Goal: Information Seeking & Learning: Learn about a topic

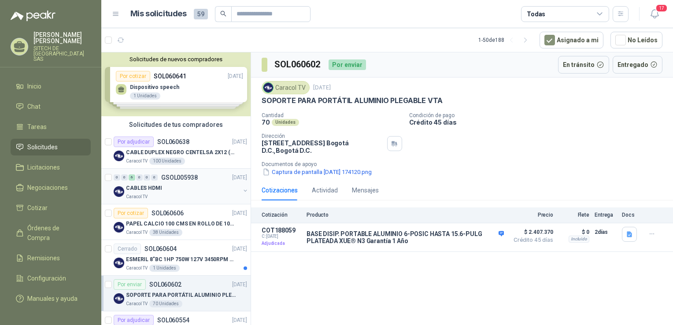
click at [144, 189] on p "CABLES HDMI" at bounding box center [144, 188] width 36 height 8
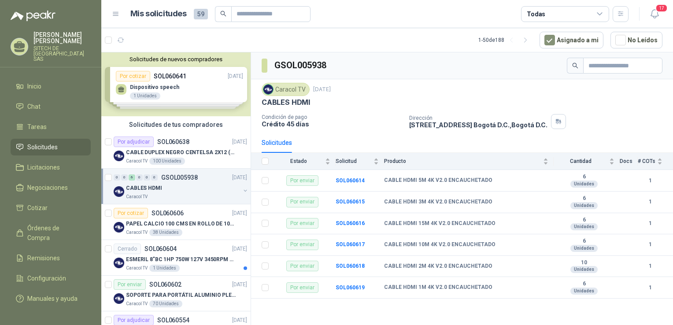
drag, startPoint x: 369, startPoint y: 90, endPoint x: 364, endPoint y: 119, distance: 29.9
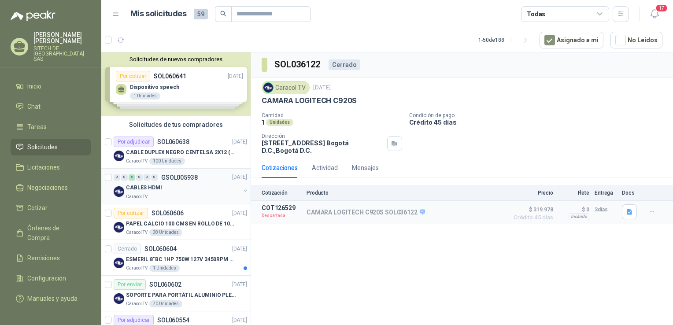
click at [154, 187] on p "CABLES HDMI" at bounding box center [144, 188] width 36 height 8
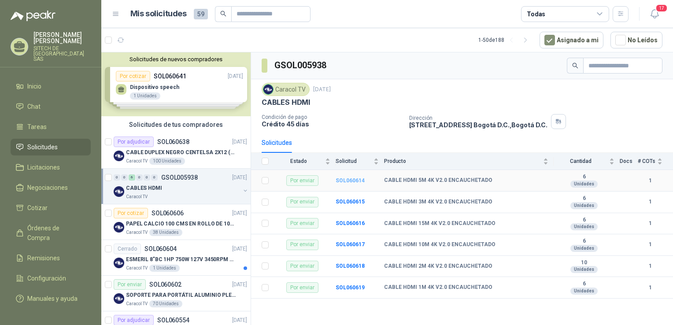
click at [352, 179] on b "SOL060614" at bounding box center [349, 180] width 29 height 6
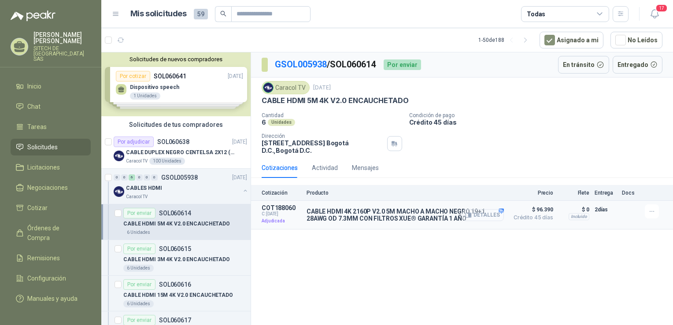
click at [495, 210] on button "Detalles" at bounding box center [482, 215] width 41 height 12
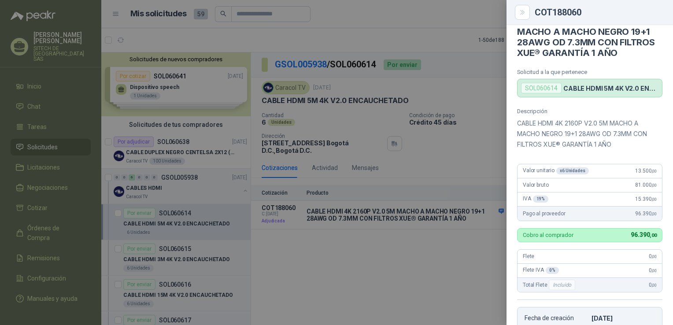
drag, startPoint x: 639, startPoint y: 139, endPoint x: 625, endPoint y: 74, distance: 66.2
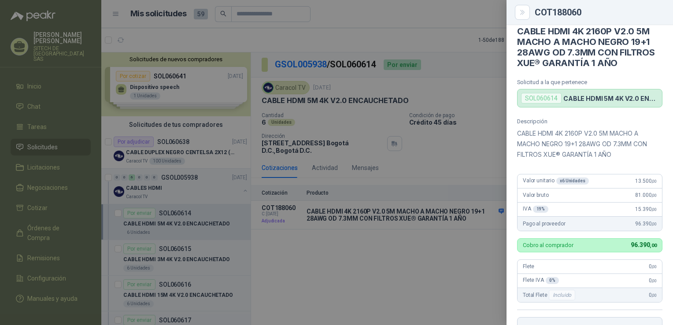
click at [324, 189] on div at bounding box center [336, 162] width 673 height 325
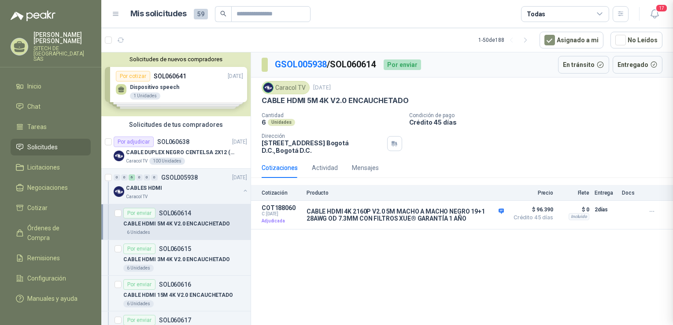
scroll to position [202, 0]
click at [184, 249] on p "SOL060615" at bounding box center [175, 249] width 32 height 6
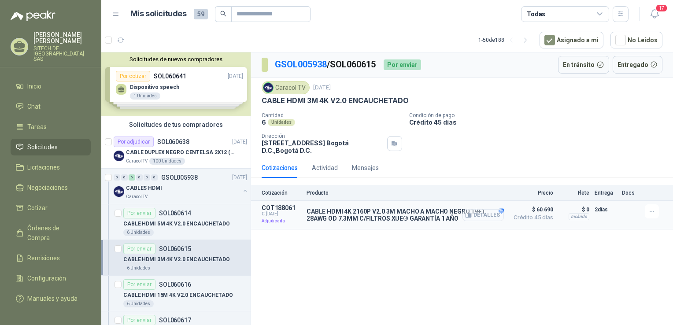
drag, startPoint x: 468, startPoint y: 212, endPoint x: 475, endPoint y: 214, distance: 7.4
click at [471, 213] on icon "button" at bounding box center [468, 215] width 7 height 7
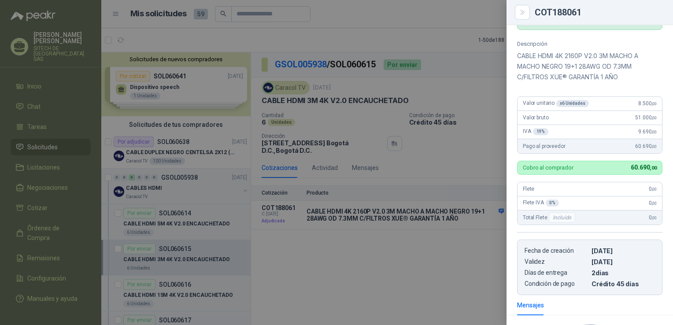
drag, startPoint x: 621, startPoint y: 171, endPoint x: 607, endPoint y: 117, distance: 56.3
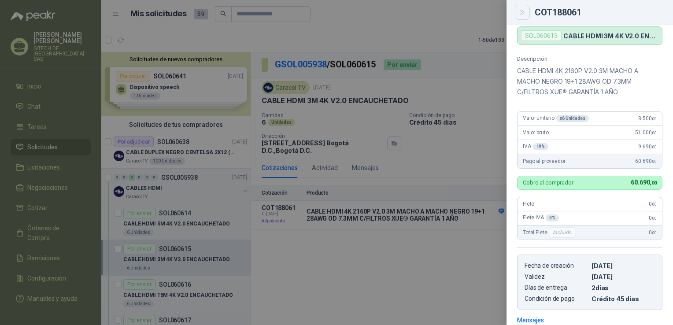
click at [521, 14] on icon "Close" at bounding box center [522, 12] width 7 height 7
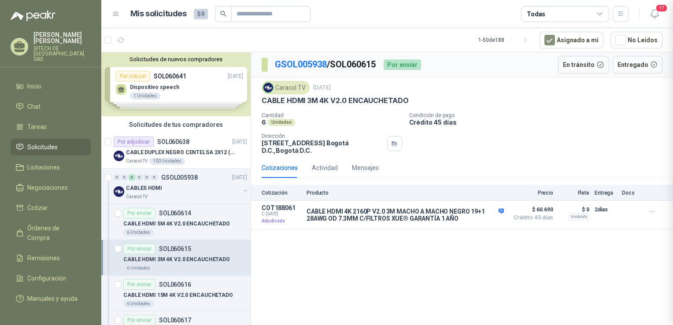
scroll to position [202, 0]
click at [155, 292] on p "CABLE HDMI 15M 4K V2.0 ENCAUCHETADO" at bounding box center [178, 295] width 110 height 8
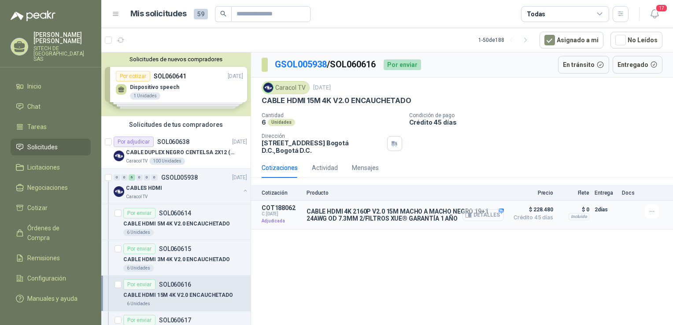
click at [489, 213] on button "Detalles" at bounding box center [482, 215] width 41 height 12
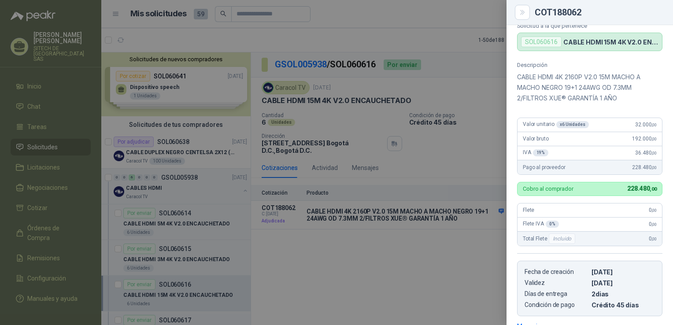
scroll to position [18, 0]
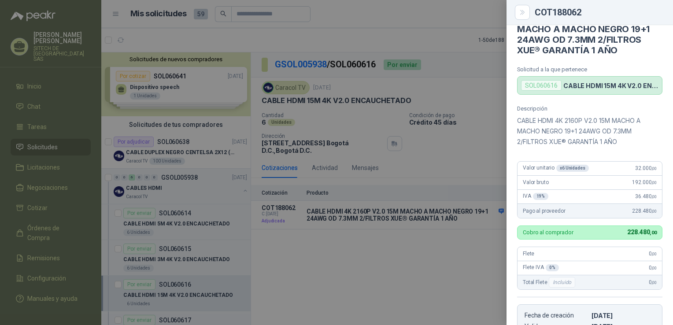
drag, startPoint x: 622, startPoint y: 124, endPoint x: 618, endPoint y: 75, distance: 49.0
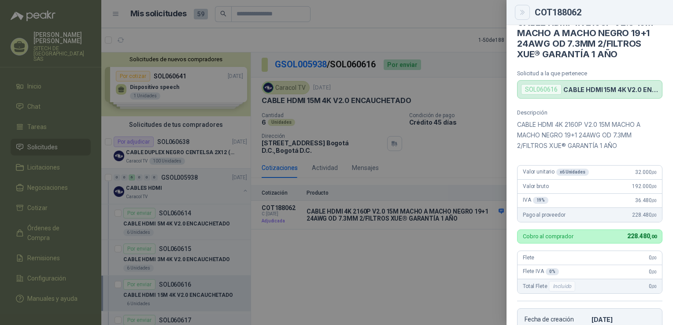
click at [526, 15] on button "Close" at bounding box center [522, 12] width 15 height 15
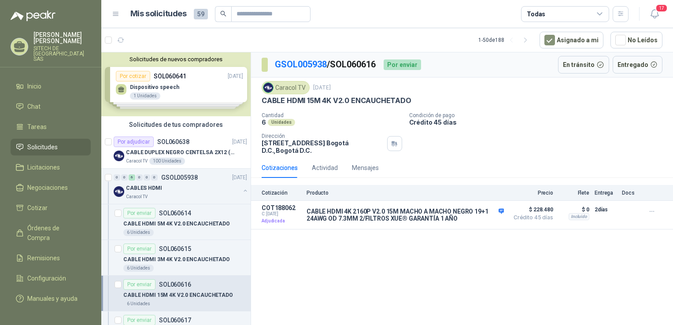
drag, startPoint x: 162, startPoint y: 254, endPoint x: 255, endPoint y: 252, distance: 92.9
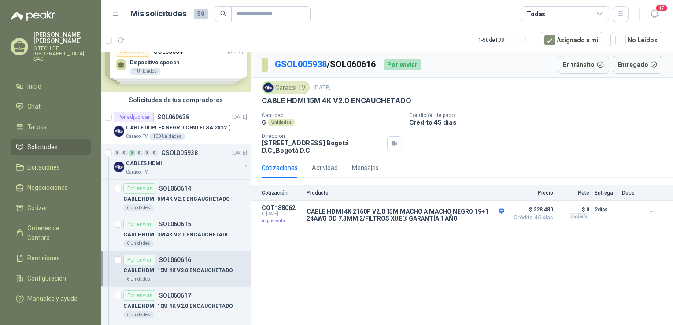
scroll to position [44, 0]
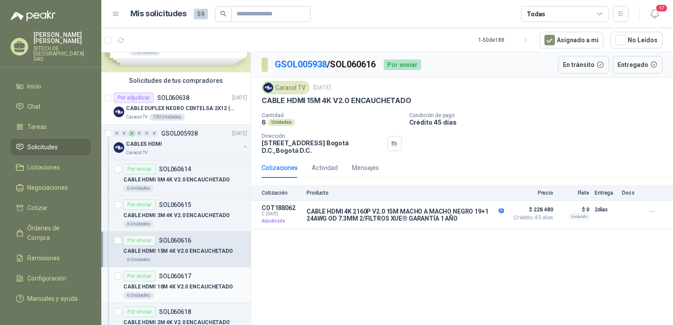
click at [173, 274] on p "SOL060617" at bounding box center [175, 276] width 32 height 6
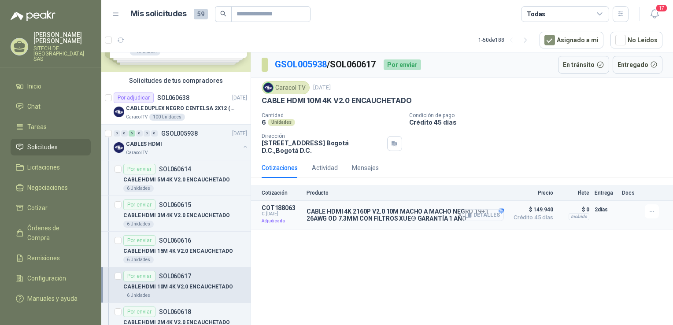
click at [496, 213] on button "Detalles" at bounding box center [482, 215] width 41 height 12
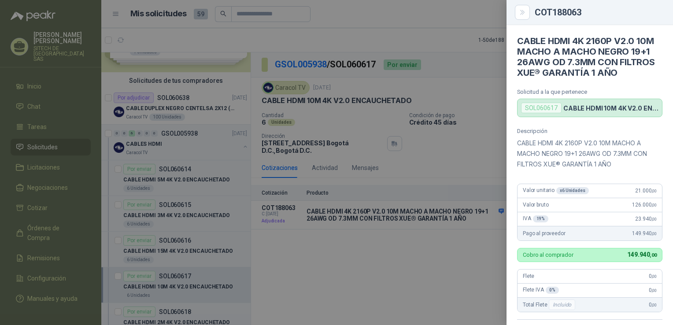
drag, startPoint x: 596, startPoint y: 151, endPoint x: 595, endPoint y: 90, distance: 60.7
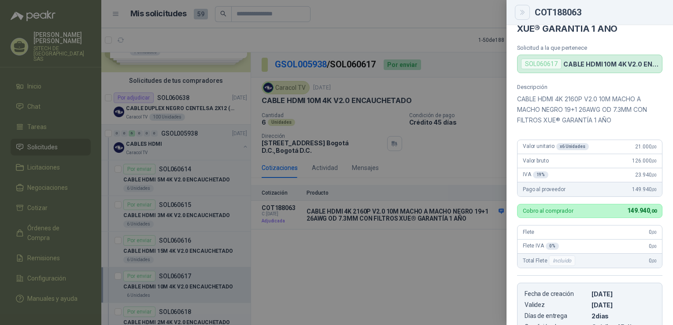
click at [526, 15] on button "Close" at bounding box center [522, 12] width 15 height 15
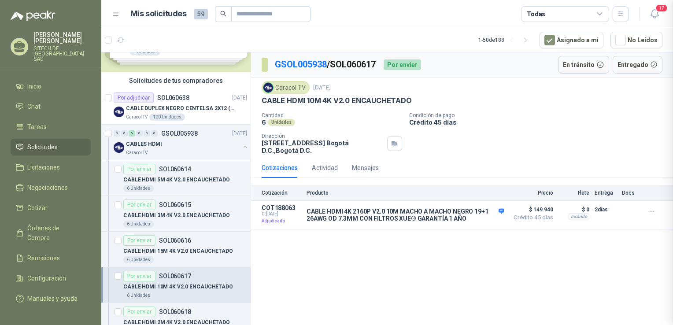
scroll to position [202, 0]
click at [190, 318] on p "CABLE HDMI 2M 4K V2.0 ENCAUCHETADO" at bounding box center [176, 322] width 107 height 8
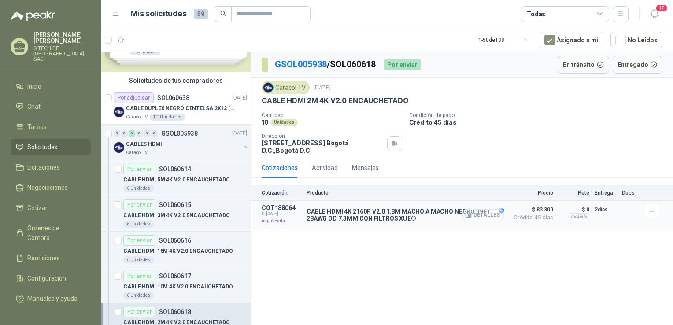
click at [484, 218] on button "Detalles" at bounding box center [482, 215] width 41 height 12
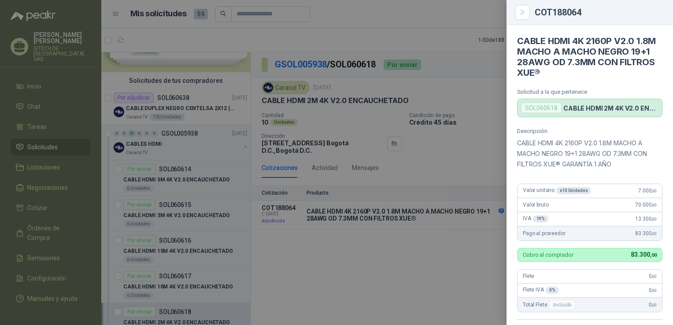
drag, startPoint x: 620, startPoint y: 153, endPoint x: 602, endPoint y: 93, distance: 62.9
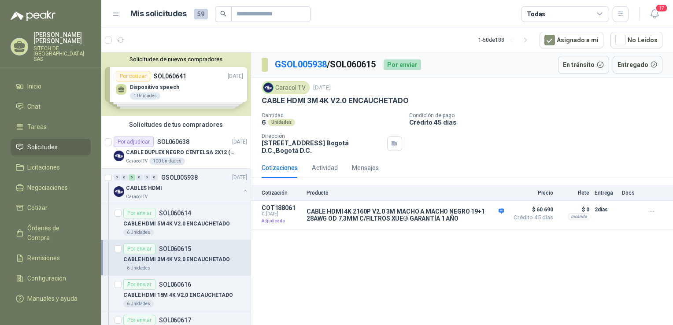
click at [41, 142] on span "Solicitudes" at bounding box center [42, 147] width 30 height 10
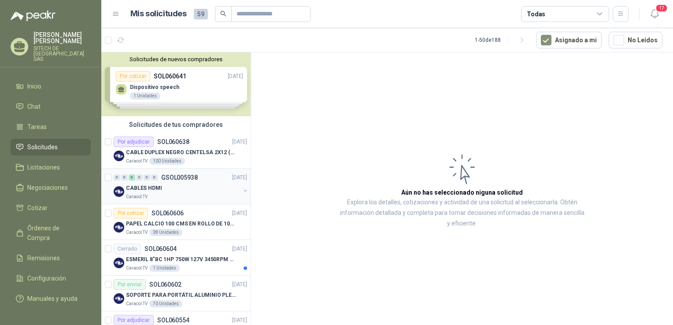
click at [160, 188] on div "CABLES HDMI" at bounding box center [183, 188] width 114 height 11
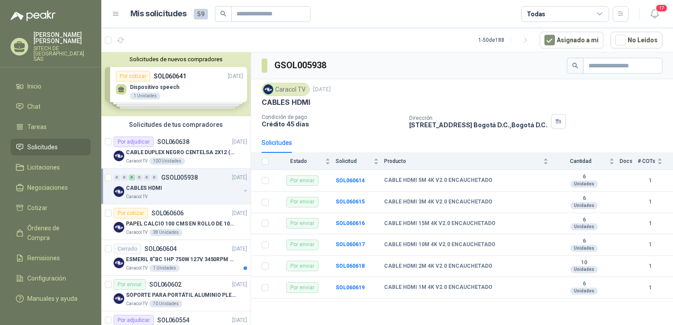
drag, startPoint x: 357, startPoint y: 114, endPoint x: 672, endPoint y: 241, distance: 339.5
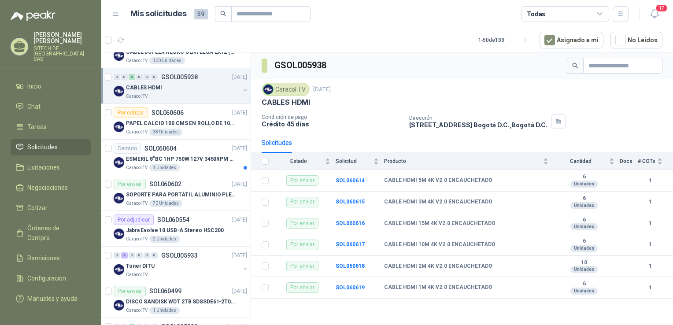
scroll to position [124, 0]
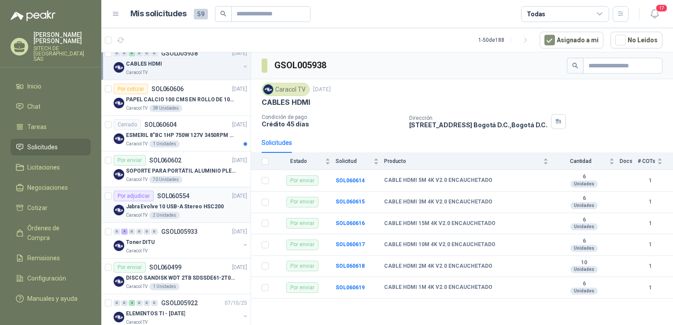
click at [183, 212] on div "Caracol TV 2 Unidades" at bounding box center [186, 215] width 121 height 7
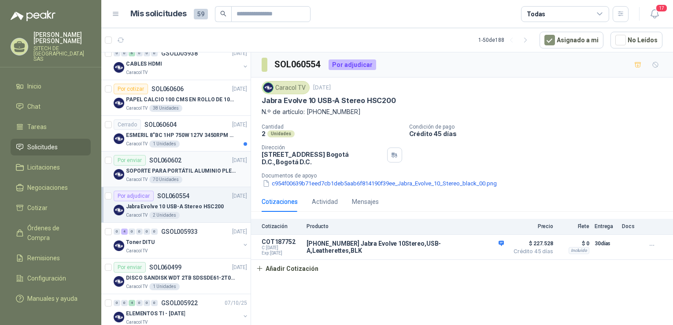
click at [191, 170] on p "SOPORTE PARA PORTÁTIL ALUMINIO PLEGABLE VTA" at bounding box center [181, 171] width 110 height 8
